Goal: Information Seeking & Learning: Learn about a topic

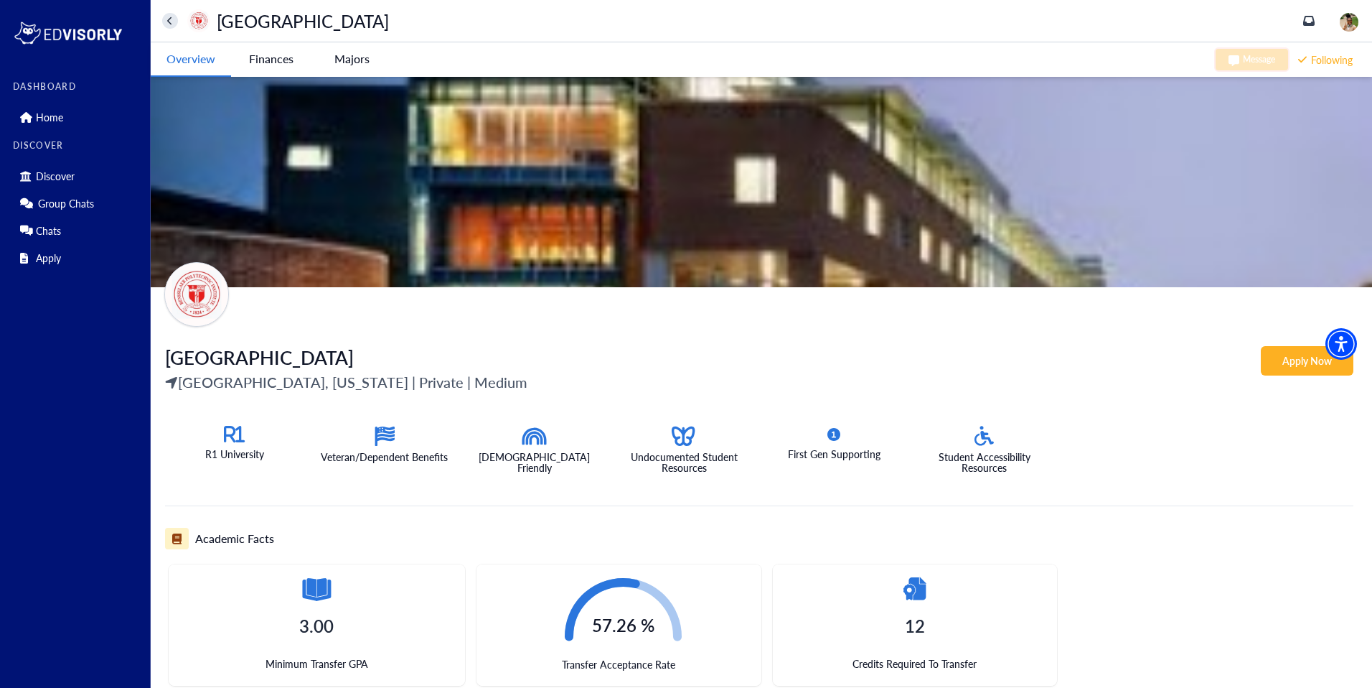
click at [273, 56] on Institute-tag "Finances" at bounding box center [271, 58] width 80 height 33
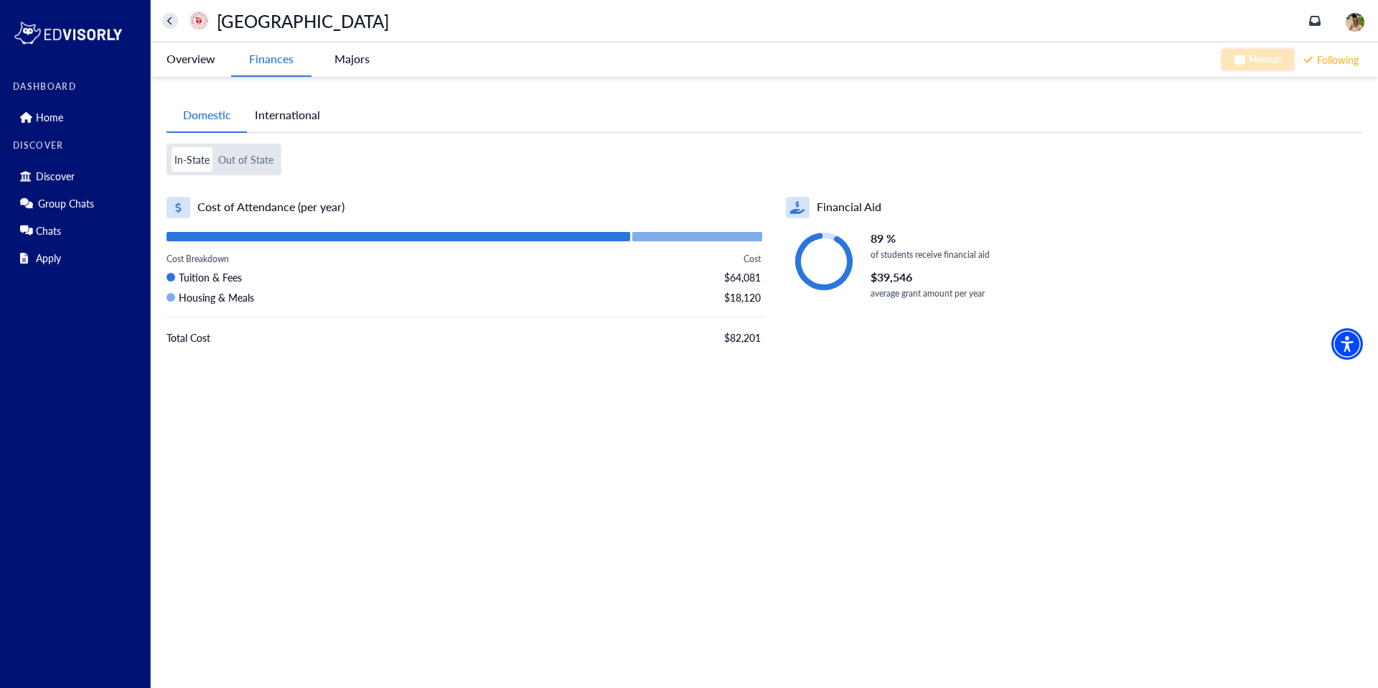
click at [244, 154] on button "Out of State" at bounding box center [245, 159] width 61 height 24
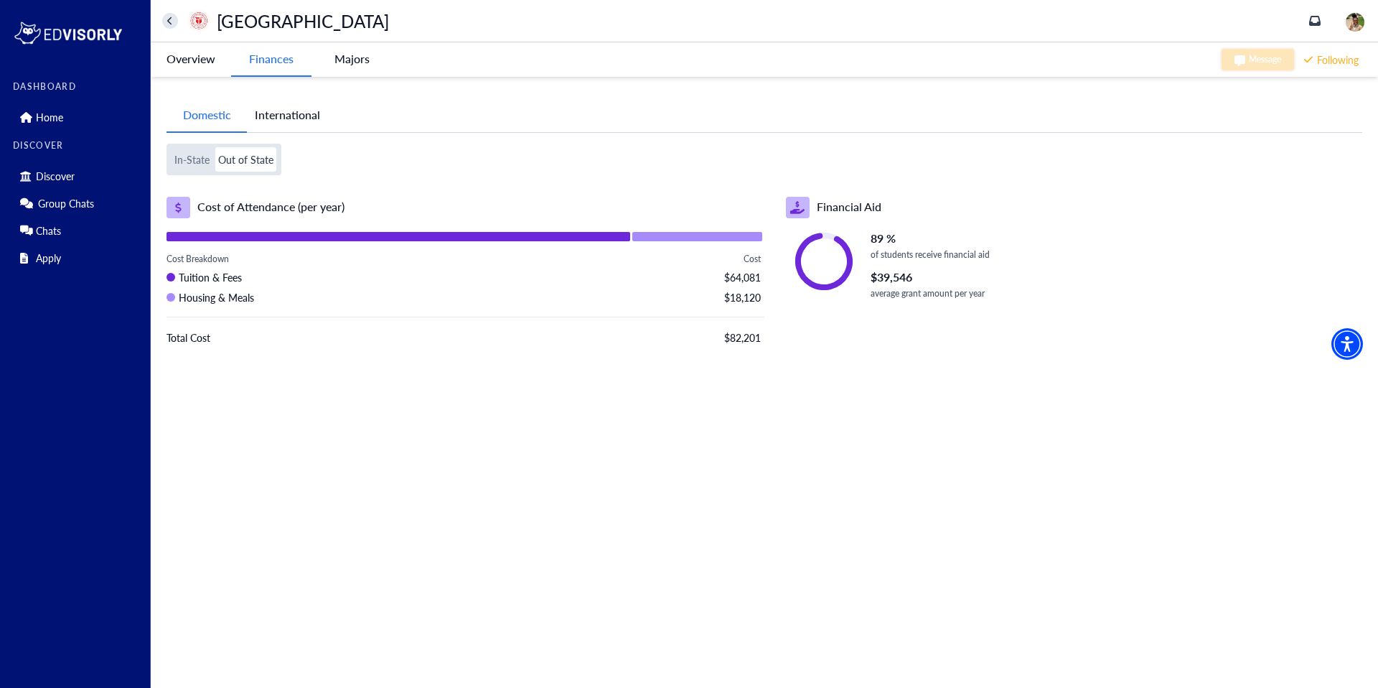
click at [197, 156] on button "In-State" at bounding box center [192, 159] width 41 height 24
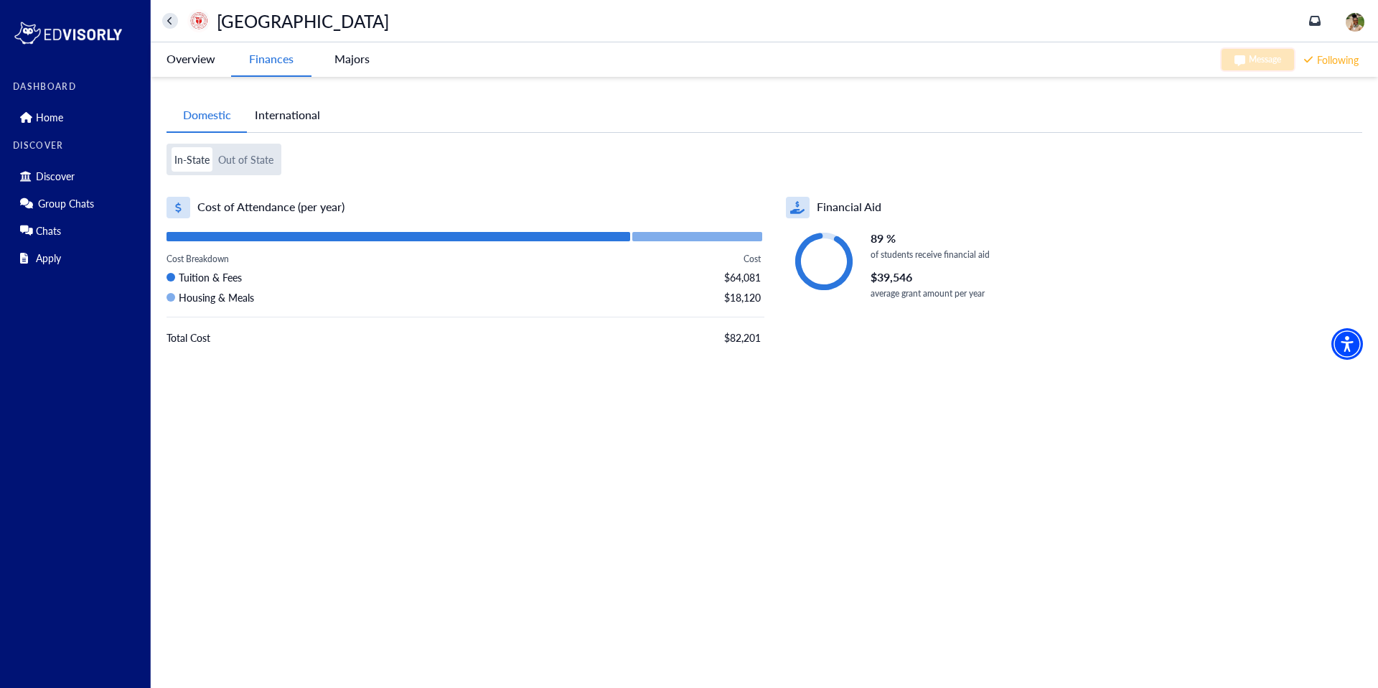
click at [291, 114] on button "International" at bounding box center [287, 114] width 81 height 33
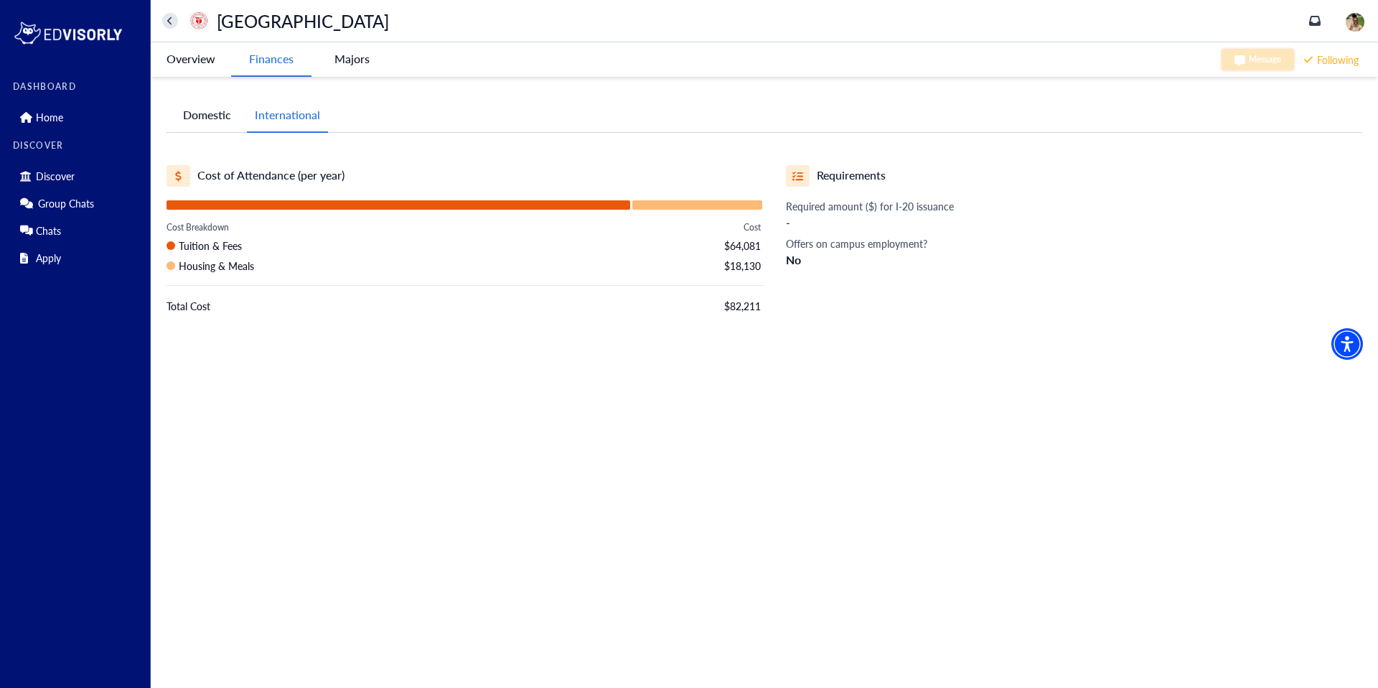
click at [365, 67] on -tag "Majors" at bounding box center [352, 58] width 80 height 33
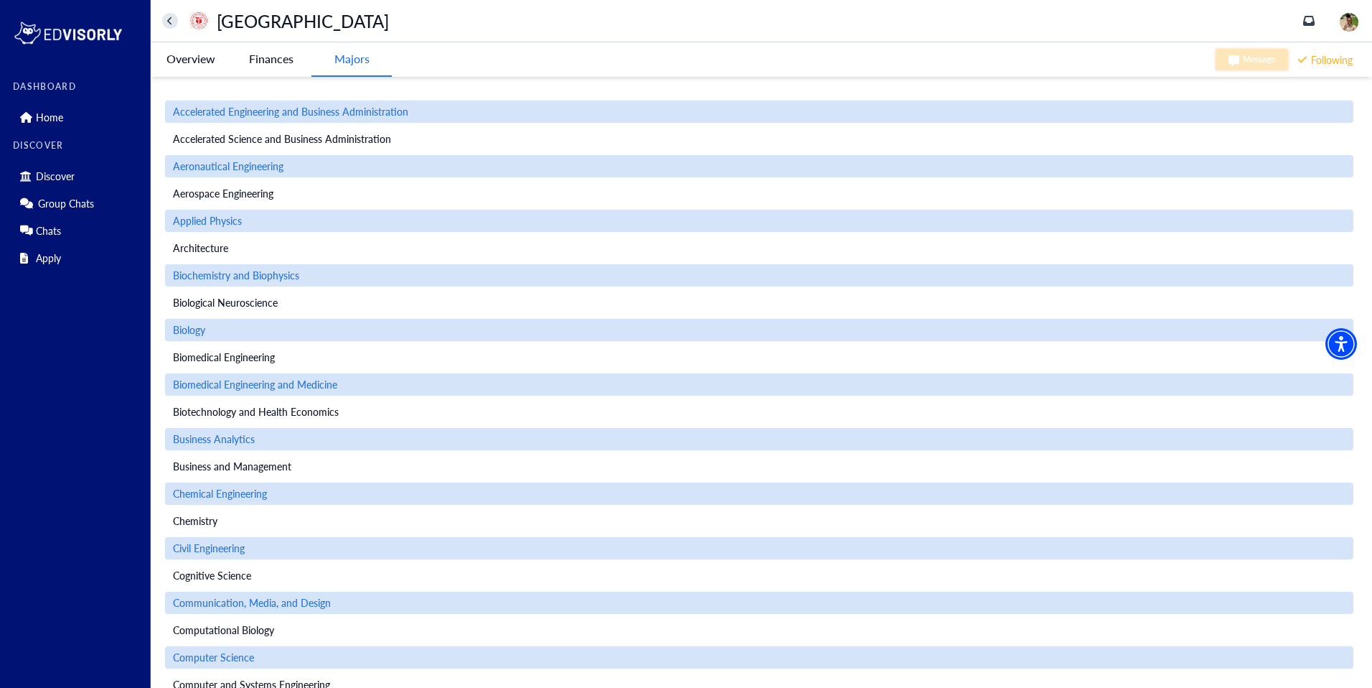
click at [175, 61] on Institute-tag "Overview" at bounding box center [191, 58] width 80 height 33
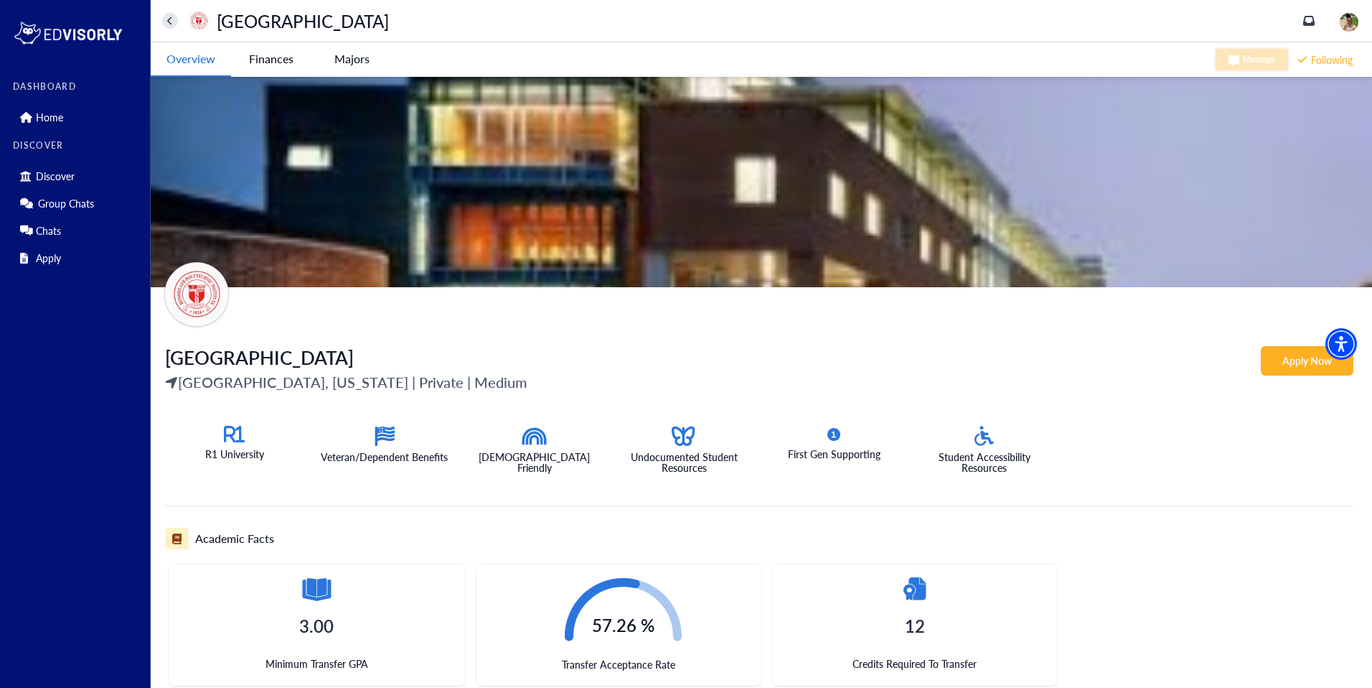
click at [164, 24] on button "home" at bounding box center [170, 21] width 16 height 16
